Goal: Task Accomplishment & Management: Manage account settings

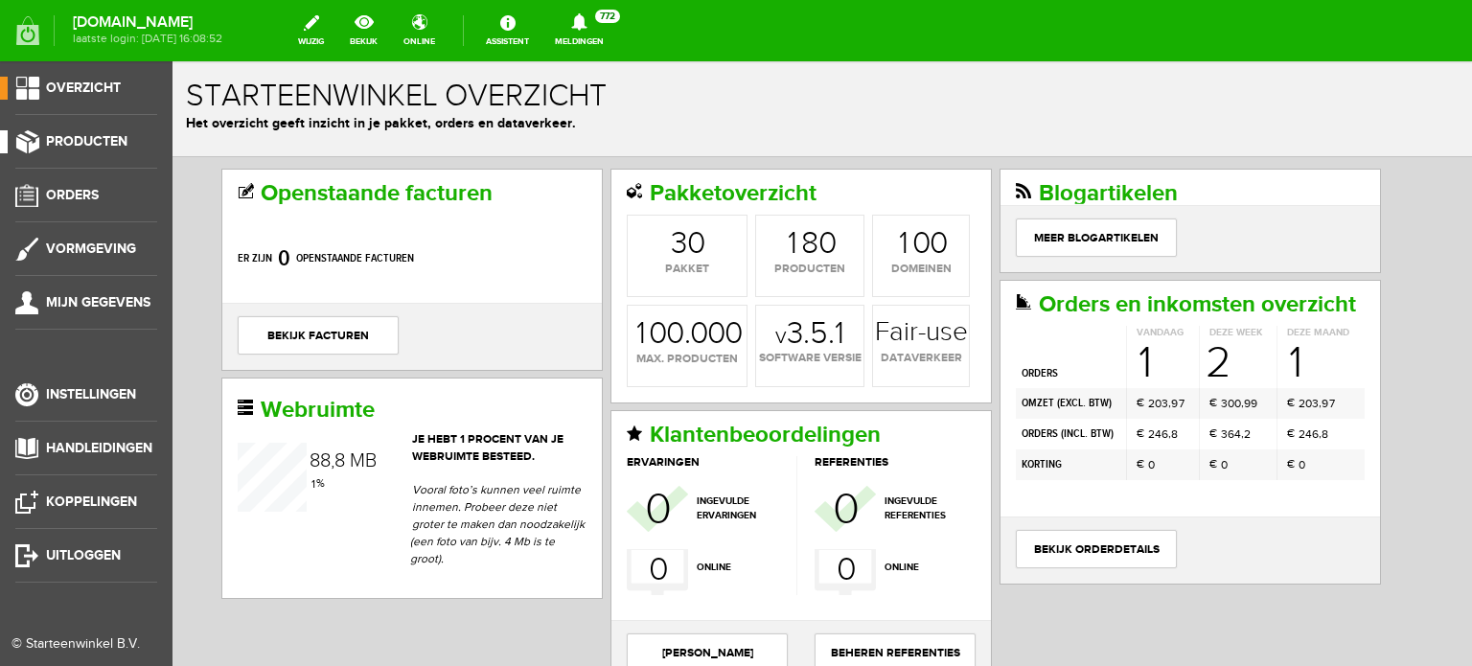
click at [103, 142] on span "Producten" at bounding box center [86, 141] width 81 height 16
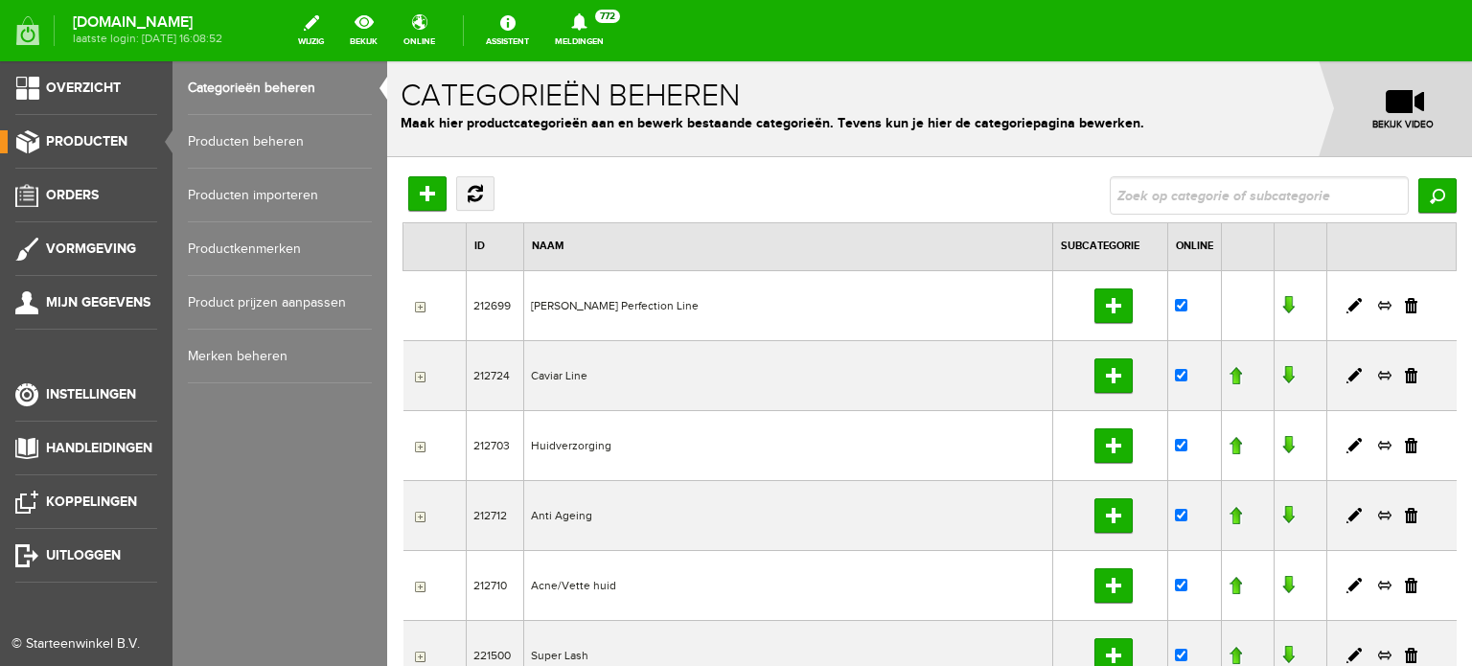
click at [243, 140] on link "Producten beheren" at bounding box center [280, 142] width 184 height 54
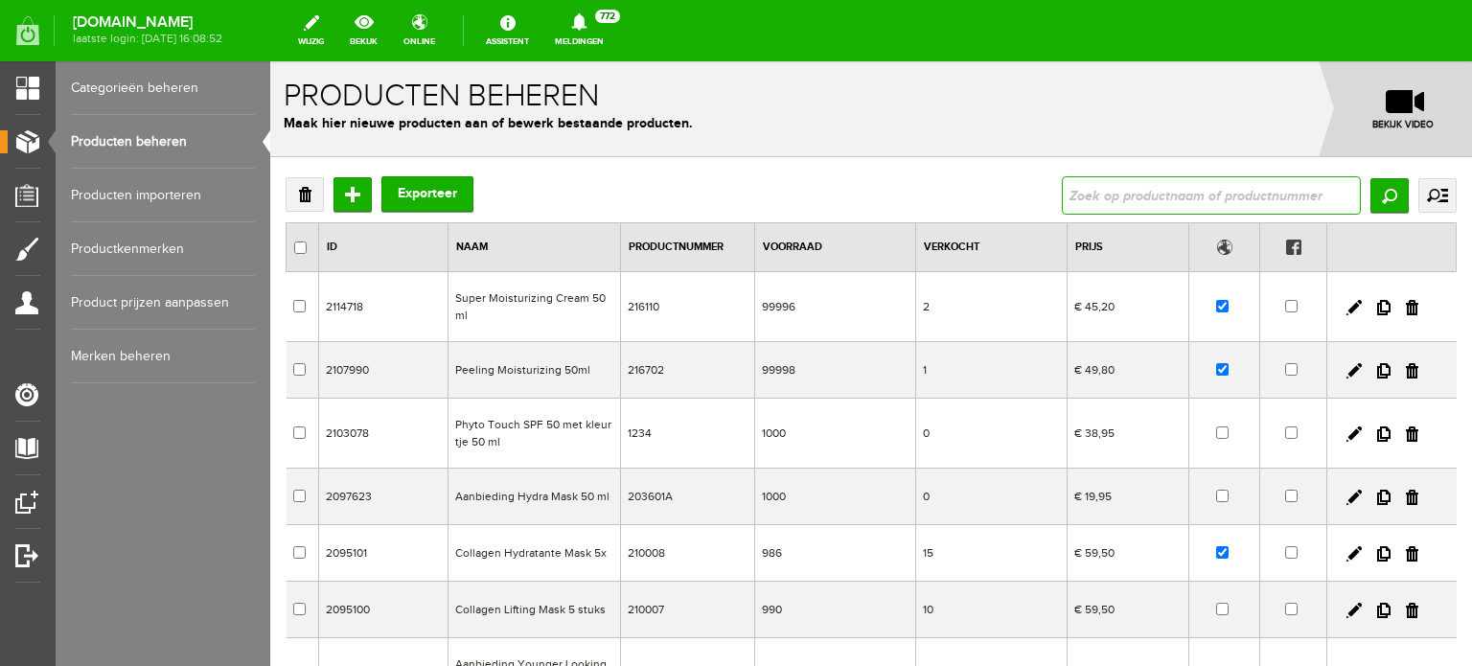
click at [1064, 191] on input "text" at bounding box center [1211, 195] width 299 height 38
type input "fabulous eye cream"
click at [1376, 183] on input "Zoeken" at bounding box center [1389, 195] width 38 height 34
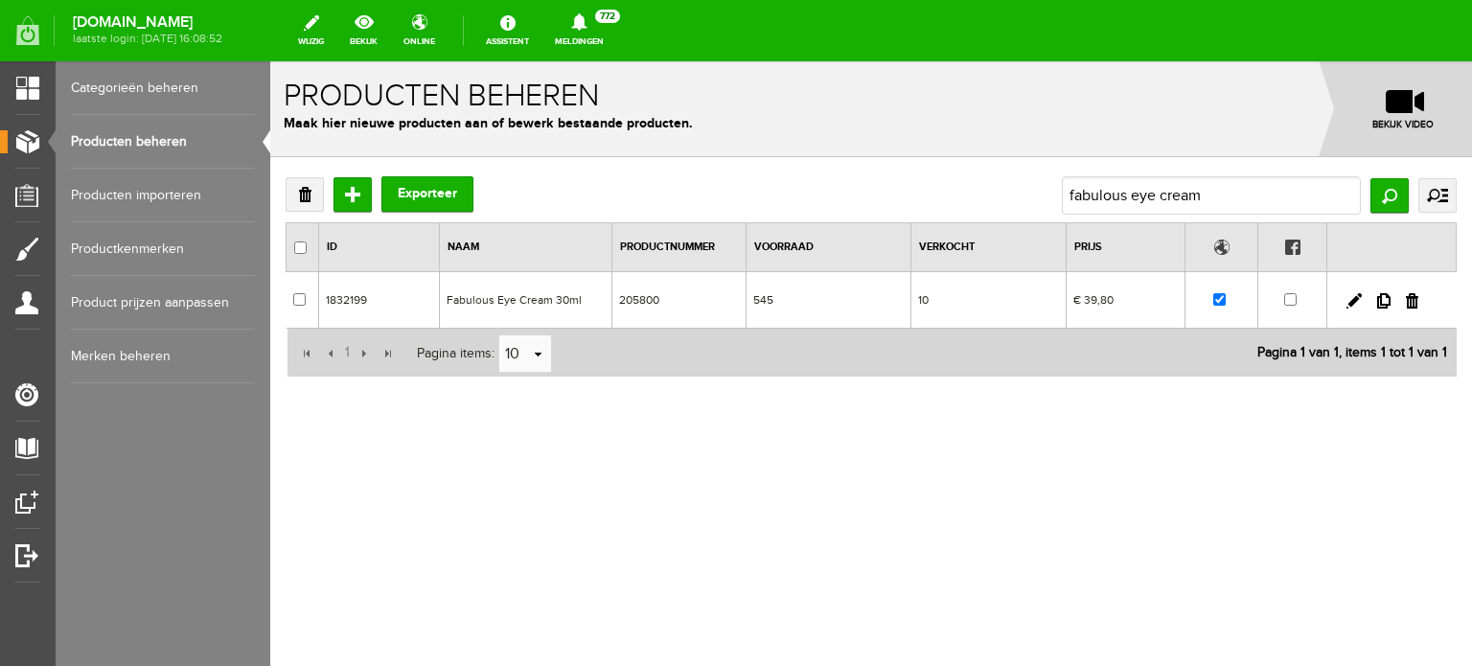
click at [525, 293] on td "Fabulous Eye Cream 30ml" at bounding box center [525, 300] width 172 height 57
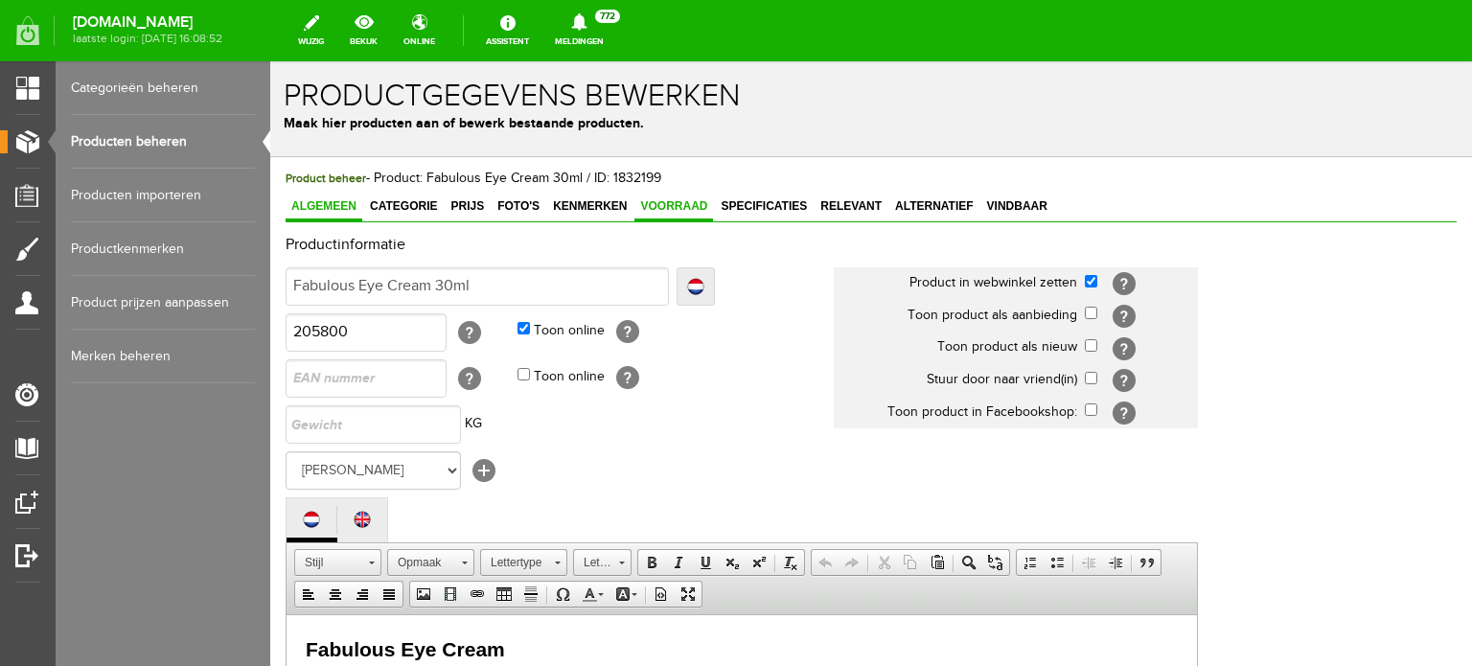
click at [671, 199] on span "Voorraad" at bounding box center [673, 205] width 79 height 13
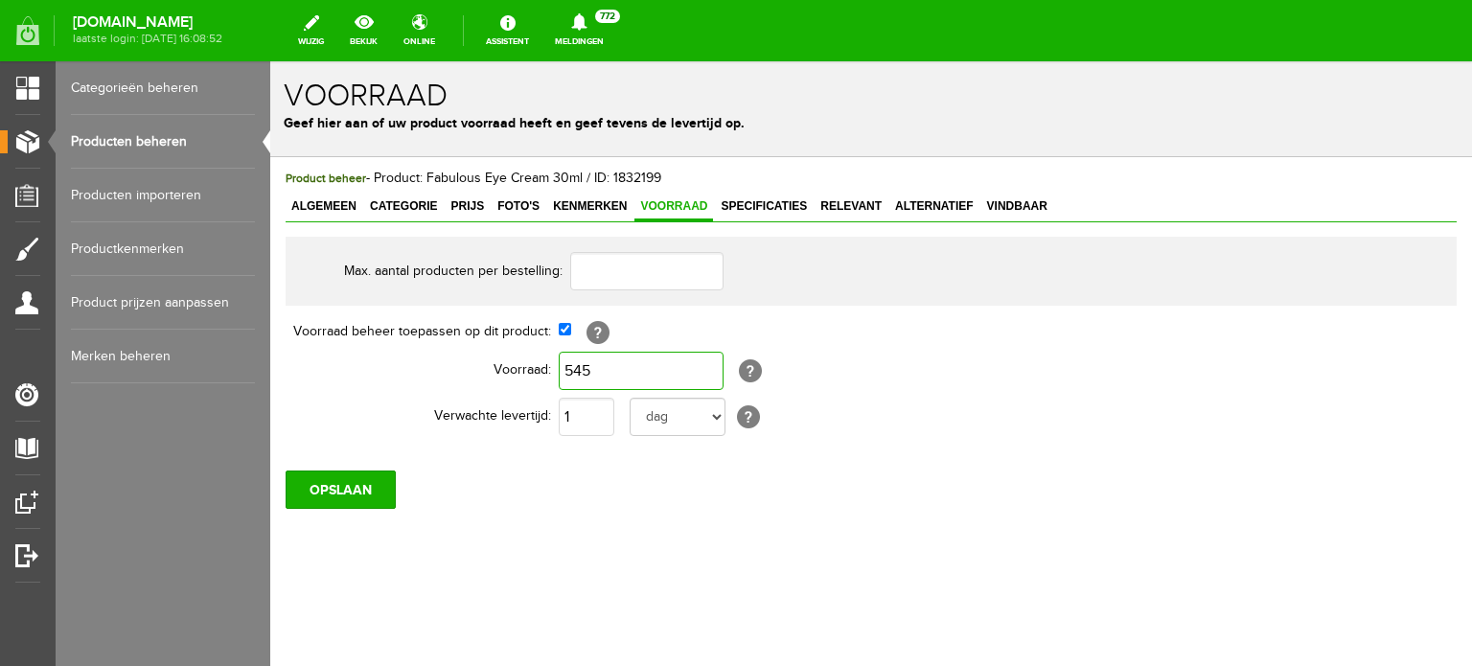
click at [590, 378] on input "545" at bounding box center [641, 371] width 165 height 38
type input "0"
click at [371, 486] on input "OPSLAAN" at bounding box center [341, 490] width 110 height 38
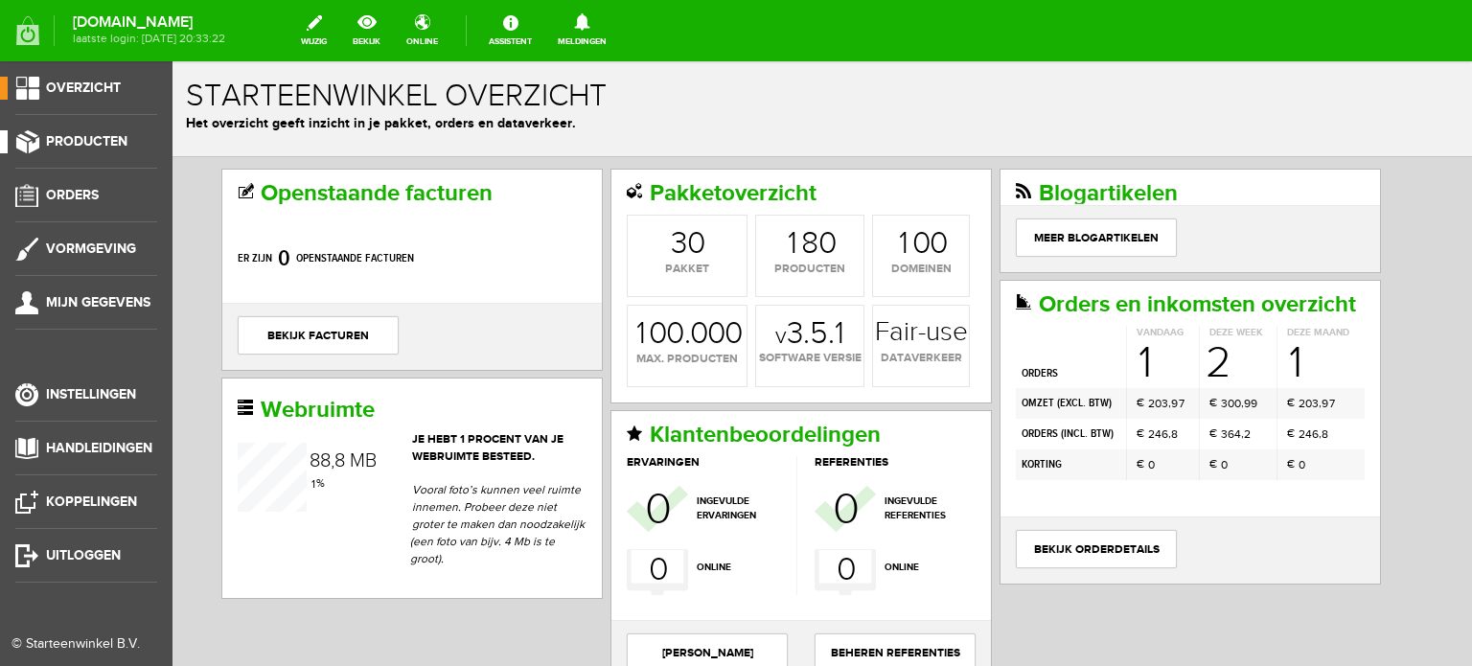
click at [118, 141] on span "Producten" at bounding box center [86, 141] width 81 height 16
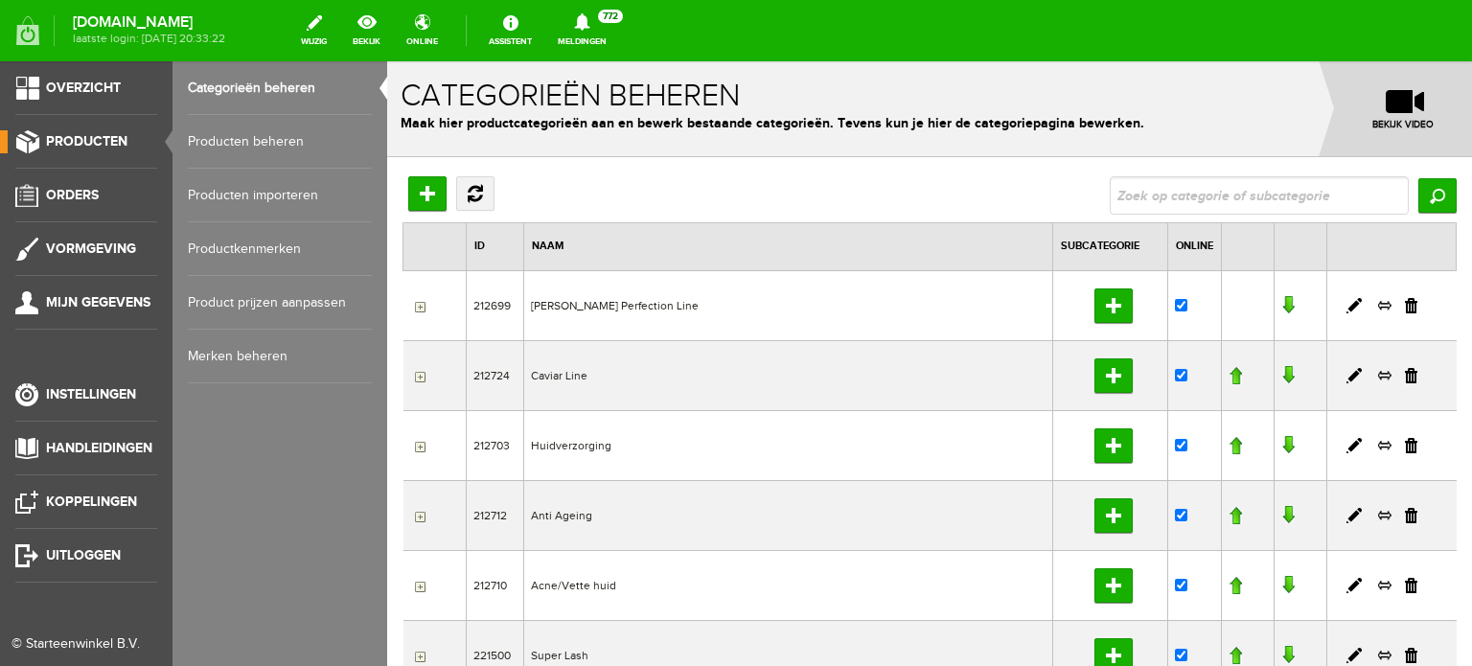
click at [275, 141] on link "Producten beheren" at bounding box center [280, 142] width 184 height 54
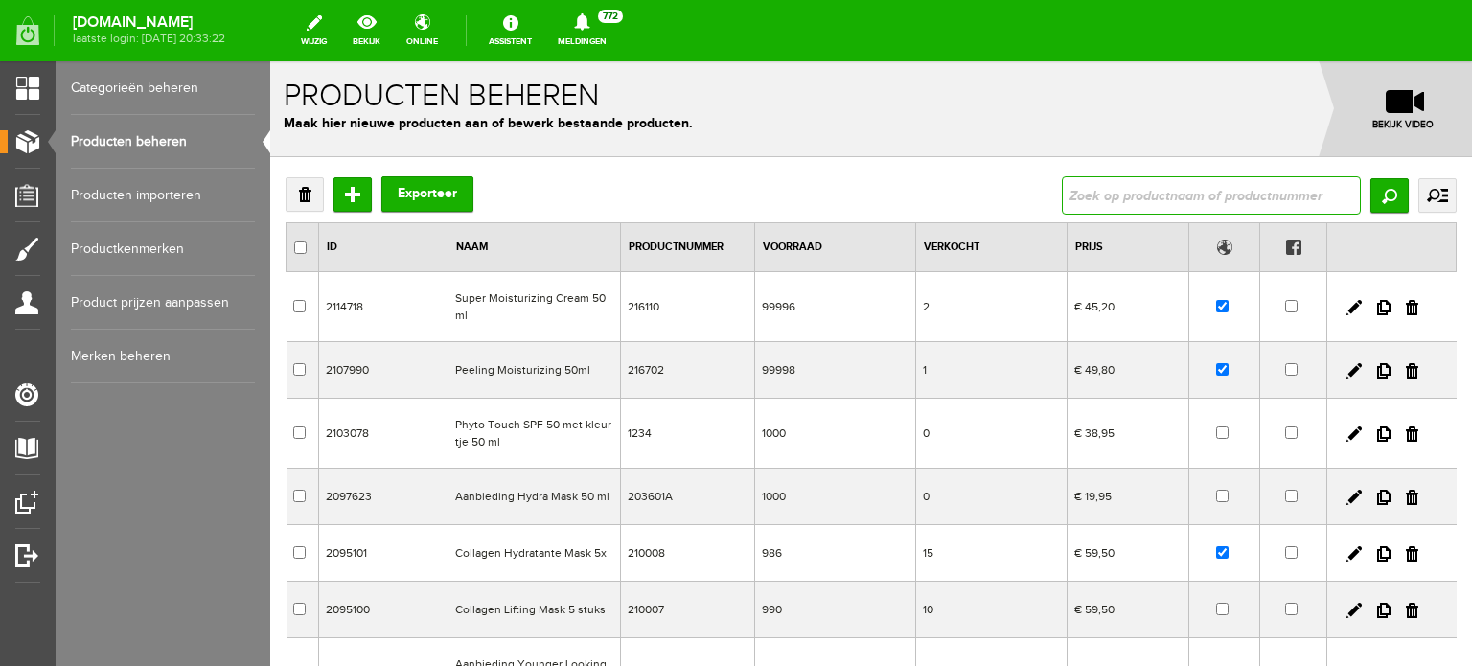
click at [1062, 196] on input "text" at bounding box center [1211, 195] width 299 height 38
type input "fabulous eye cream"
click at [1370, 194] on input "Zoeken" at bounding box center [1389, 195] width 38 height 34
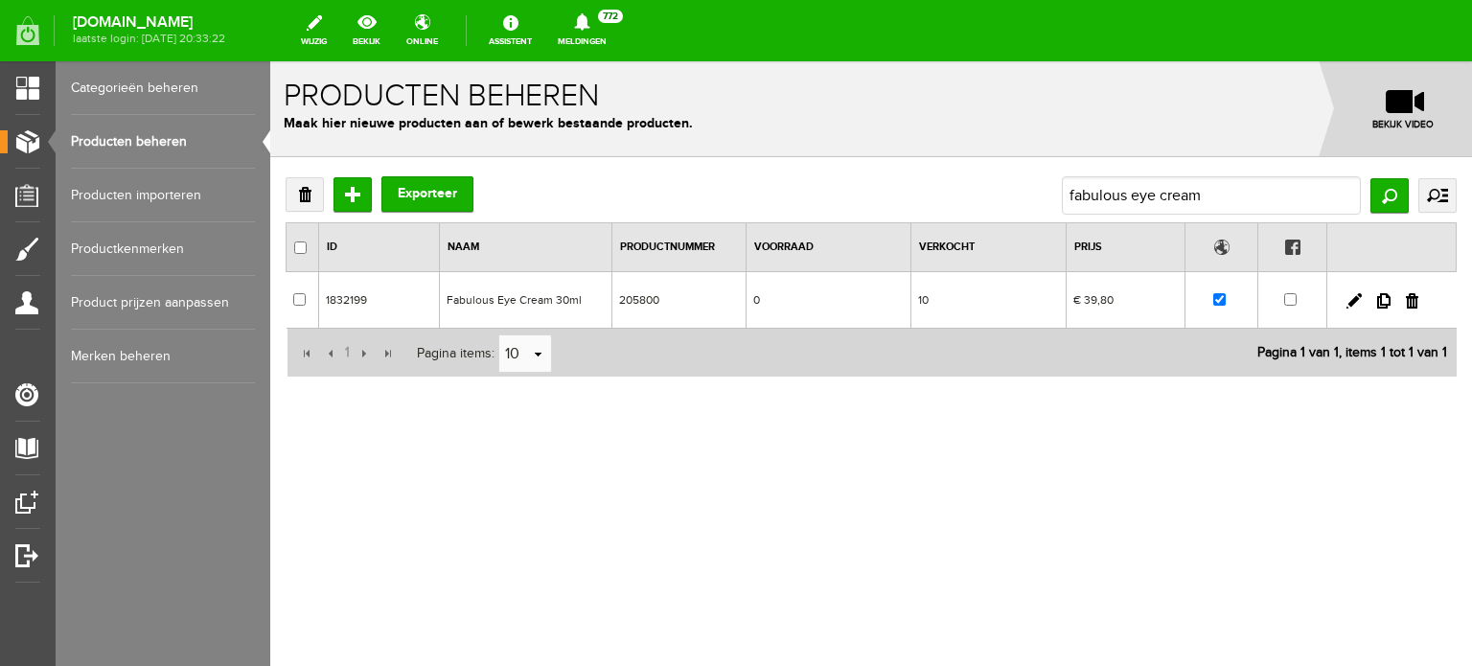
click at [534, 296] on td "Fabulous Eye Cream 30ml" at bounding box center [525, 300] width 172 height 57
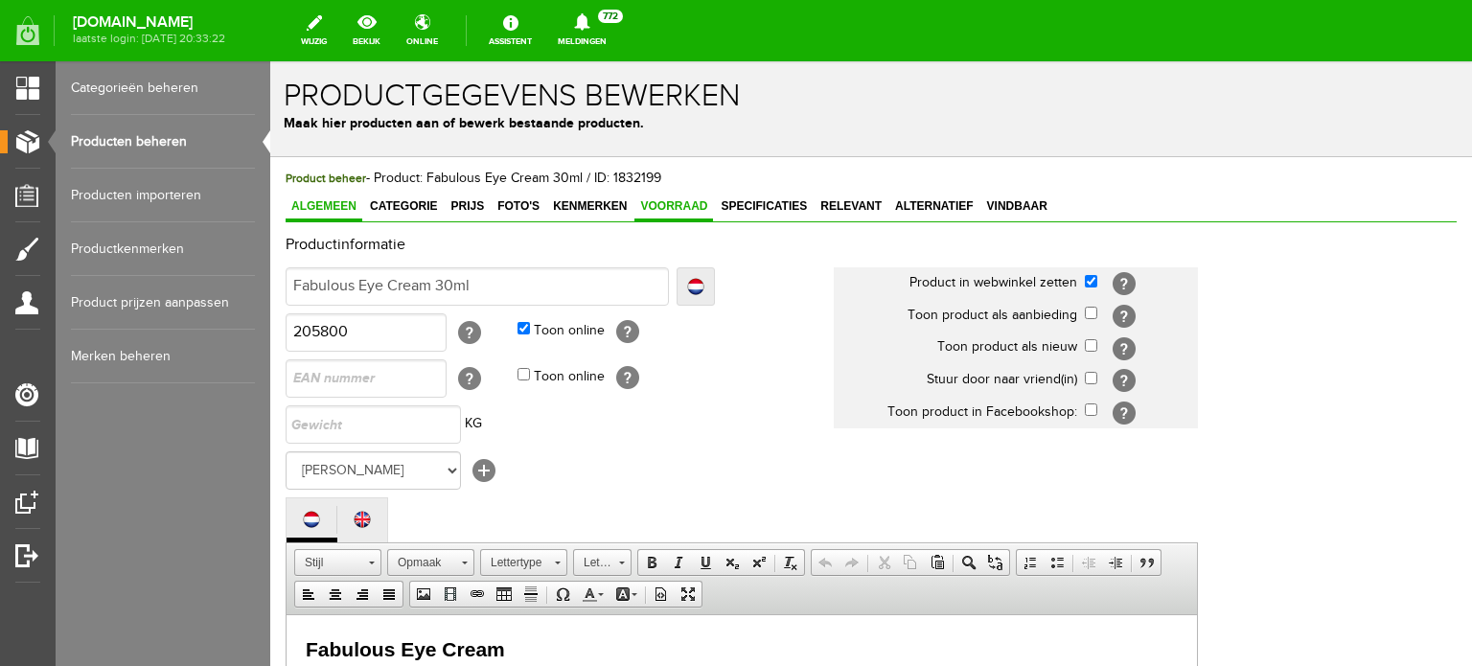
click at [686, 202] on span "Voorraad" at bounding box center [673, 205] width 79 height 13
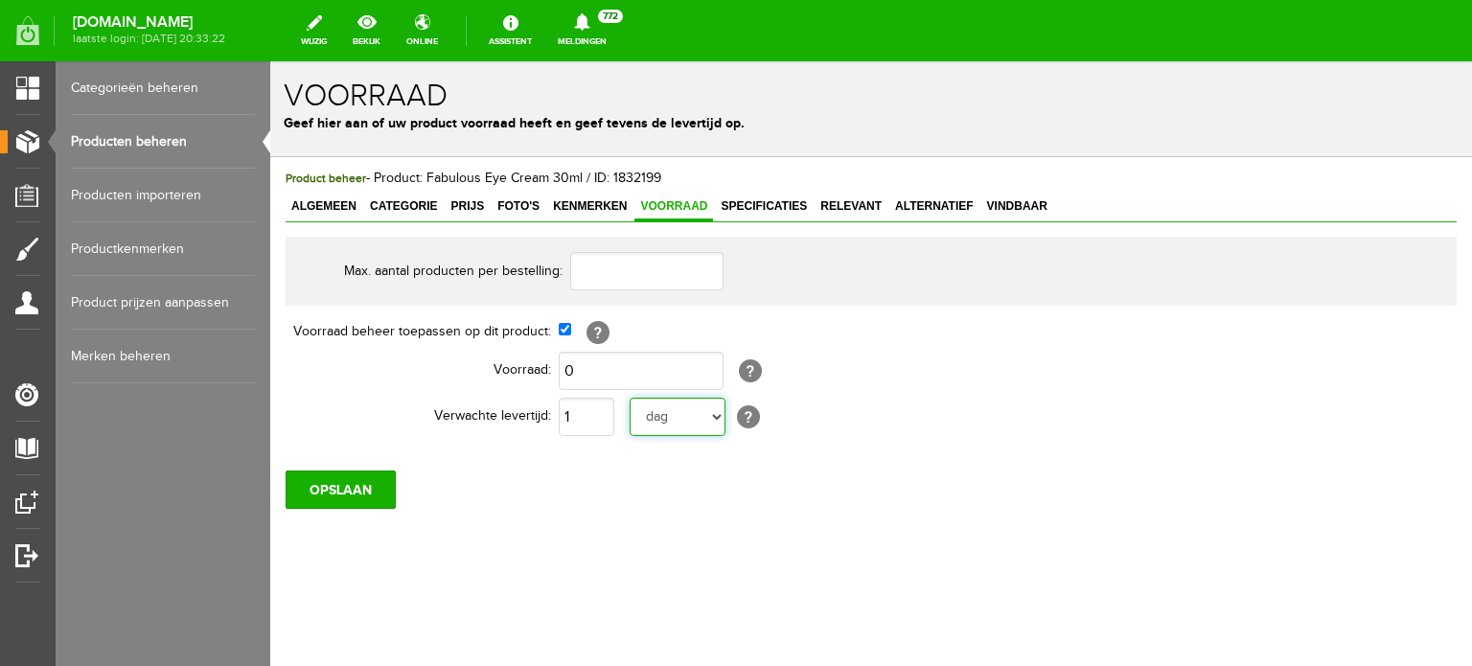
click at [711, 417] on select "dag dagen week weken maand maanden jaar jaren werkdagen" at bounding box center [678, 417] width 96 height 38
select select "year"
click at [630, 398] on select "dag dagen week weken maand maanden jaar jaren werkdagen" at bounding box center [678, 417] width 96 height 38
click at [363, 485] on input "OPSLAAN" at bounding box center [341, 490] width 110 height 38
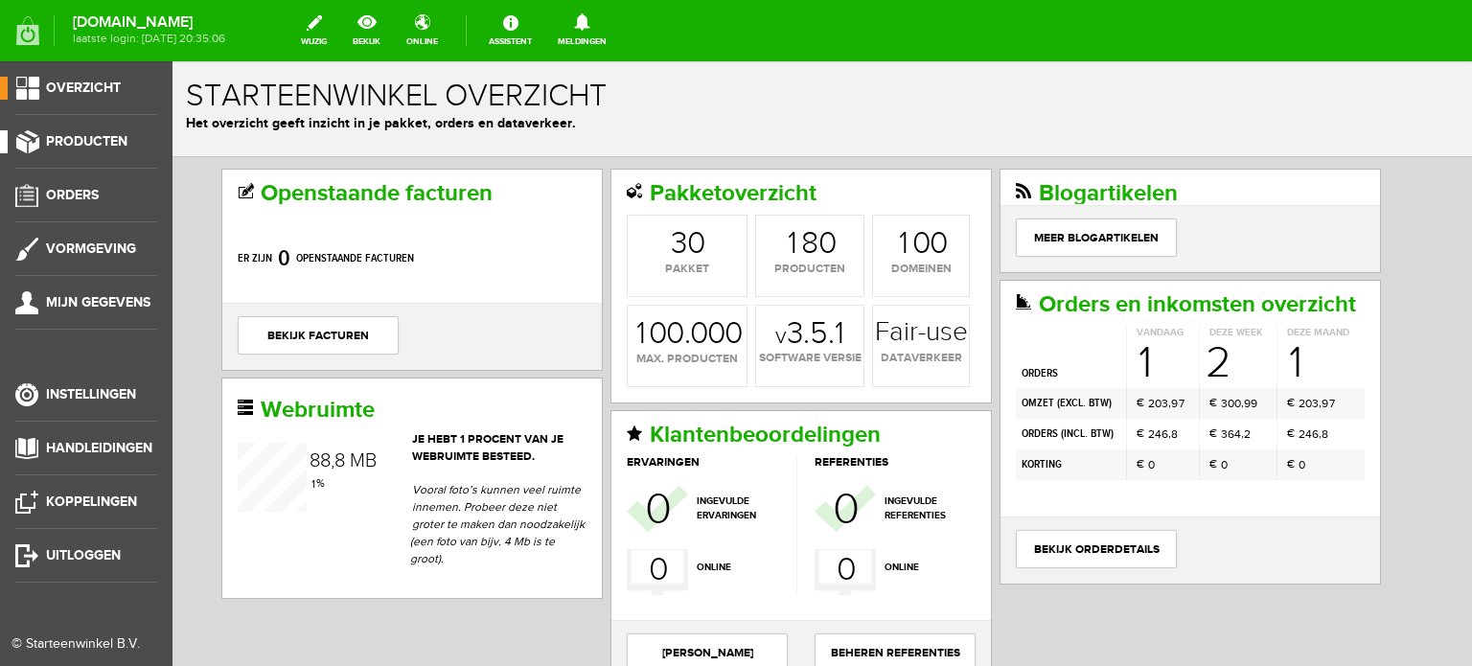
click at [103, 140] on span "Producten" at bounding box center [86, 141] width 81 height 16
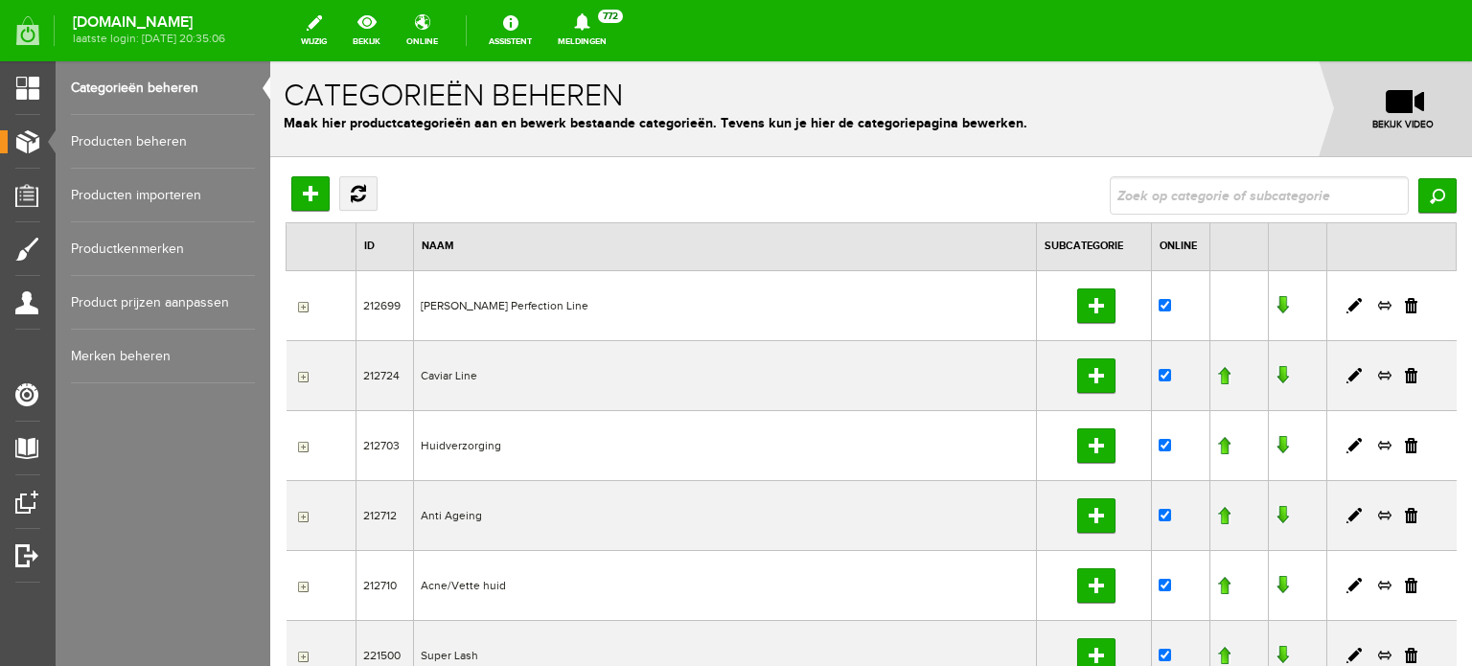
click at [149, 139] on link "Producten beheren" at bounding box center [163, 142] width 184 height 54
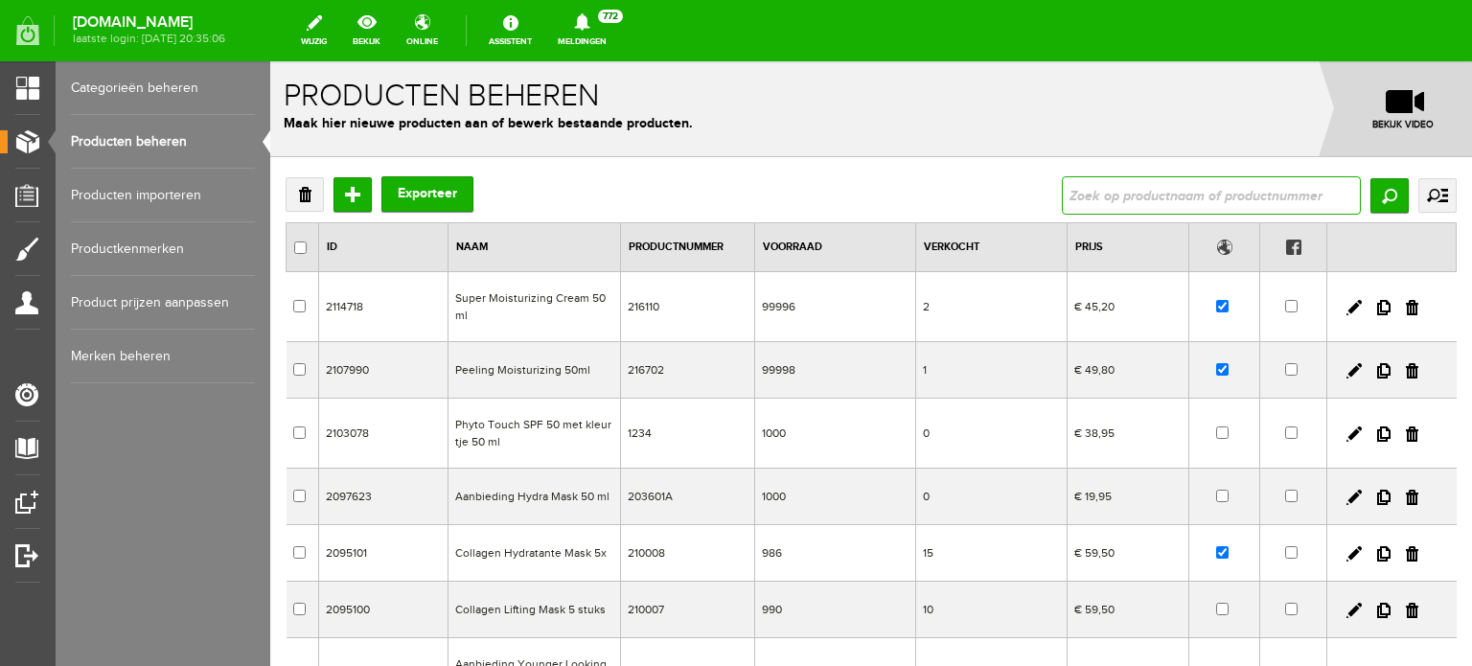
click at [1068, 199] on input "text" at bounding box center [1211, 195] width 299 height 38
type input "fabulous eye cream"
click at [1370, 195] on input "Zoeken" at bounding box center [1389, 195] width 38 height 34
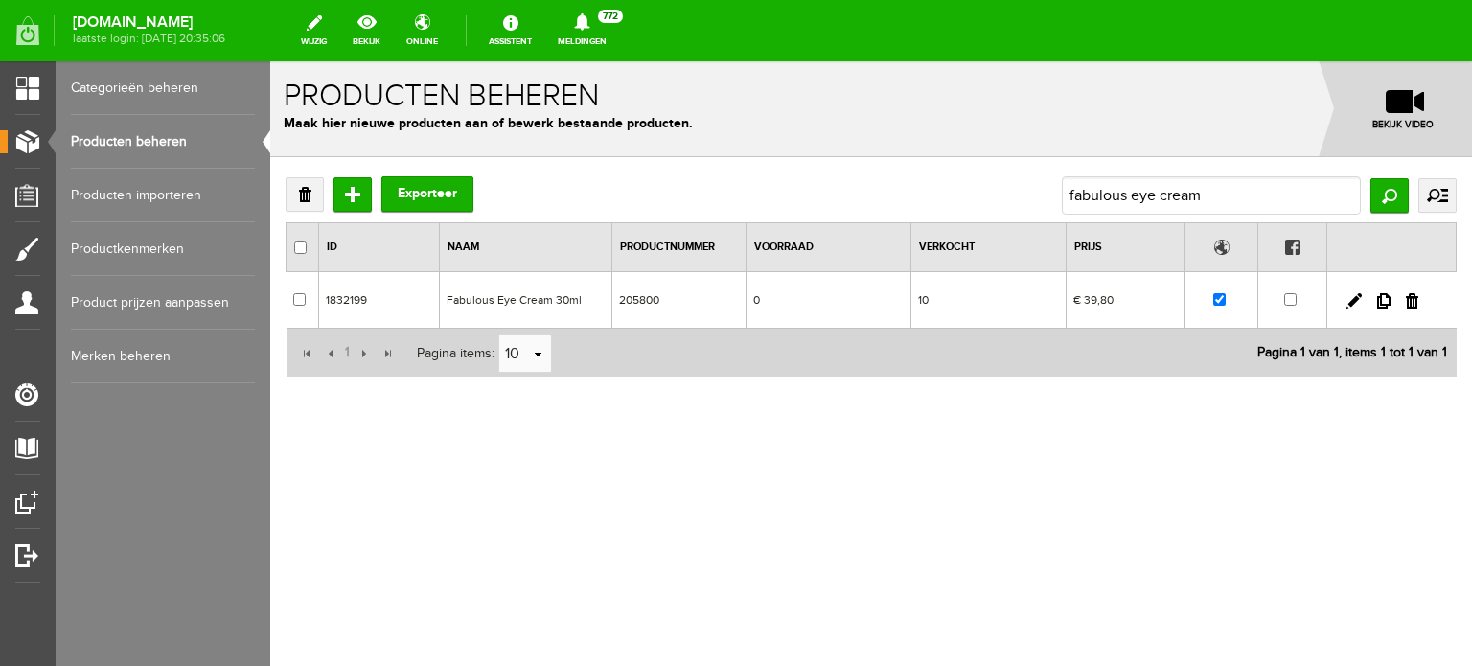
click at [508, 297] on td "Fabulous Eye Cream 30ml" at bounding box center [525, 300] width 172 height 57
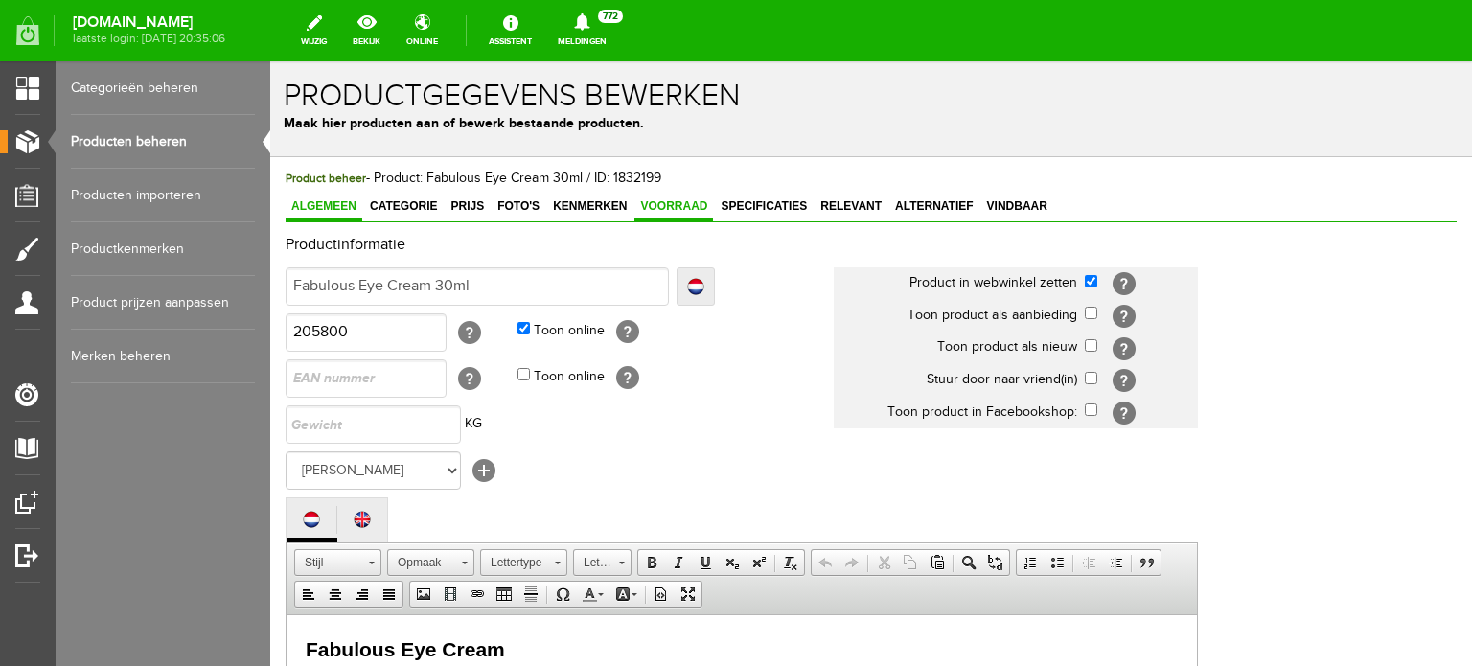
click at [672, 201] on span "Voorraad" at bounding box center [673, 205] width 79 height 13
